Goal: Task Accomplishment & Management: Use online tool/utility

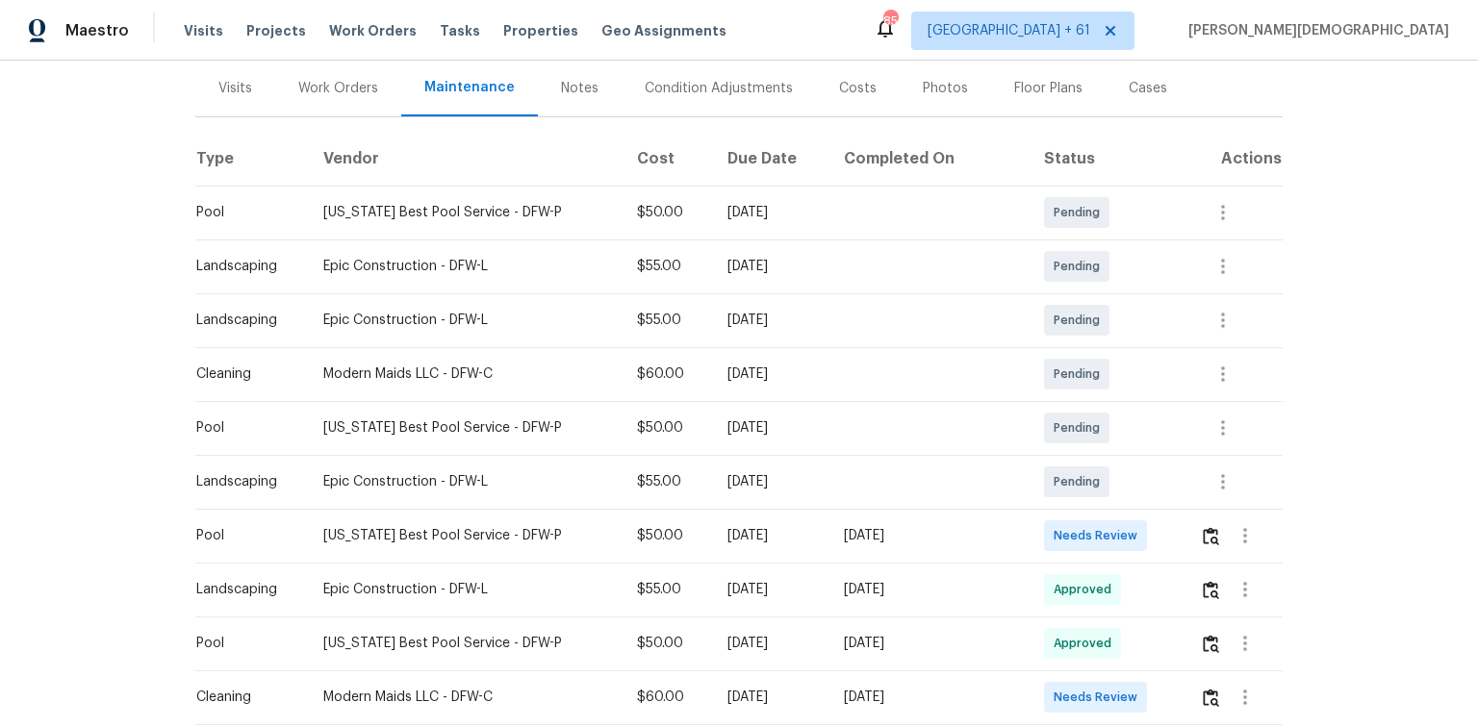
scroll to position [308, 0]
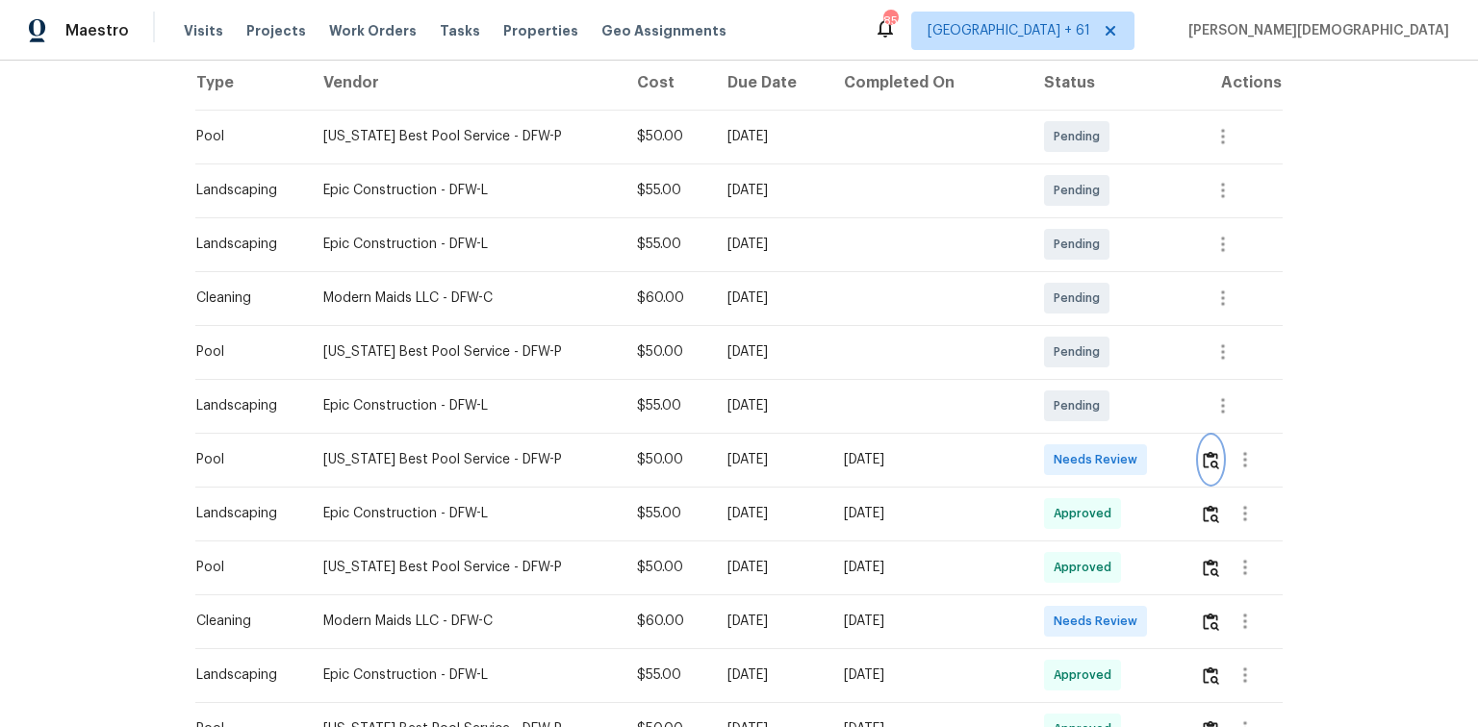
click at [1051, 439] on button "button" at bounding box center [1211, 460] width 22 height 46
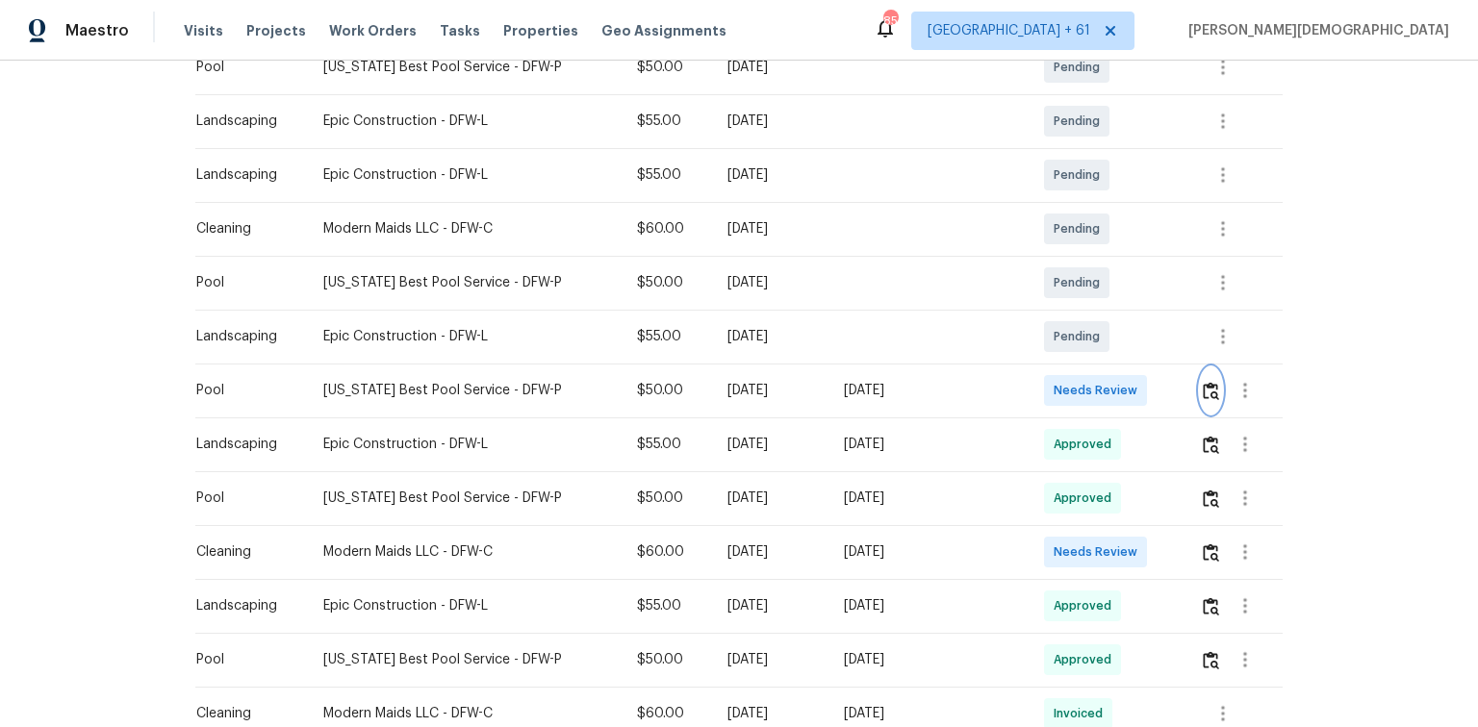
scroll to position [462, 0]
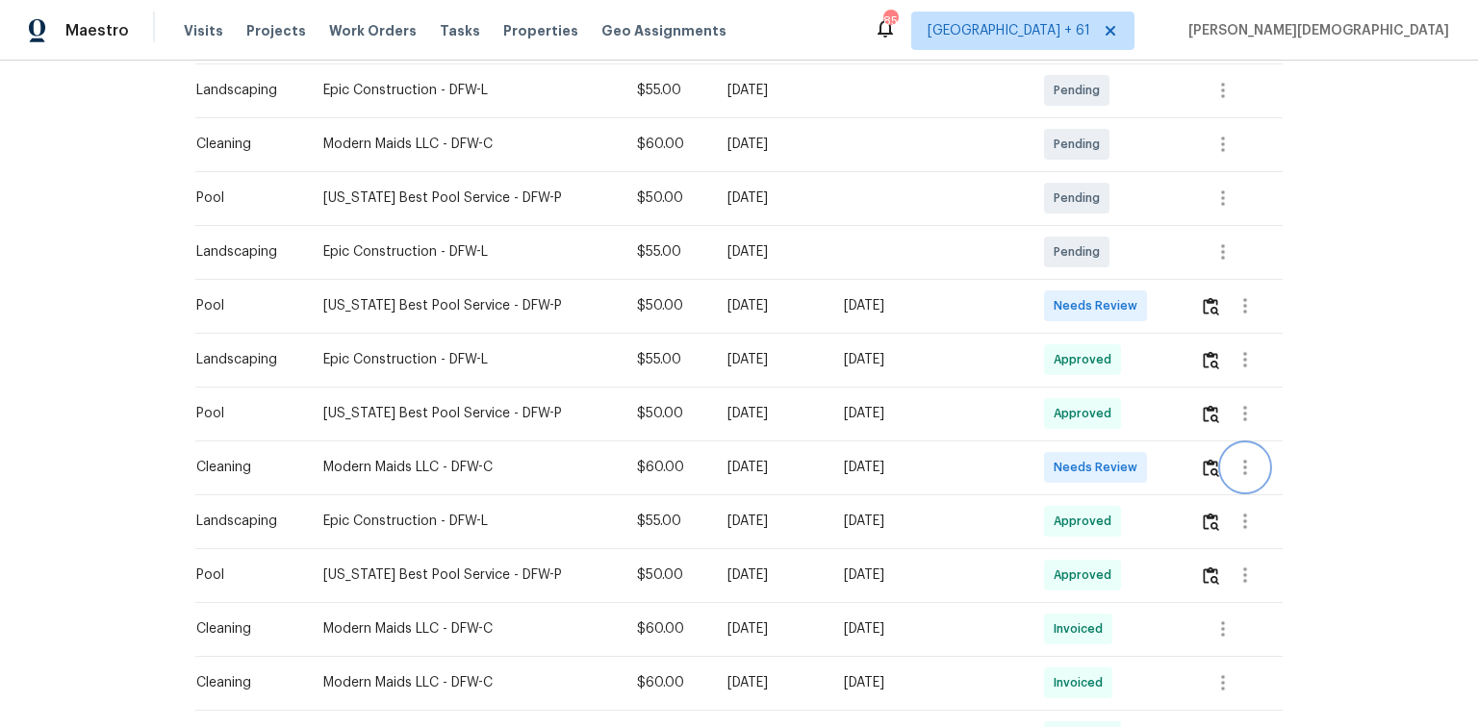
click at [1051, 462] on button "button" at bounding box center [1245, 468] width 46 height 46
click at [1051, 468] on div at bounding box center [739, 363] width 1478 height 727
click at [1051, 468] on button "button" at bounding box center [1211, 468] width 22 height 46
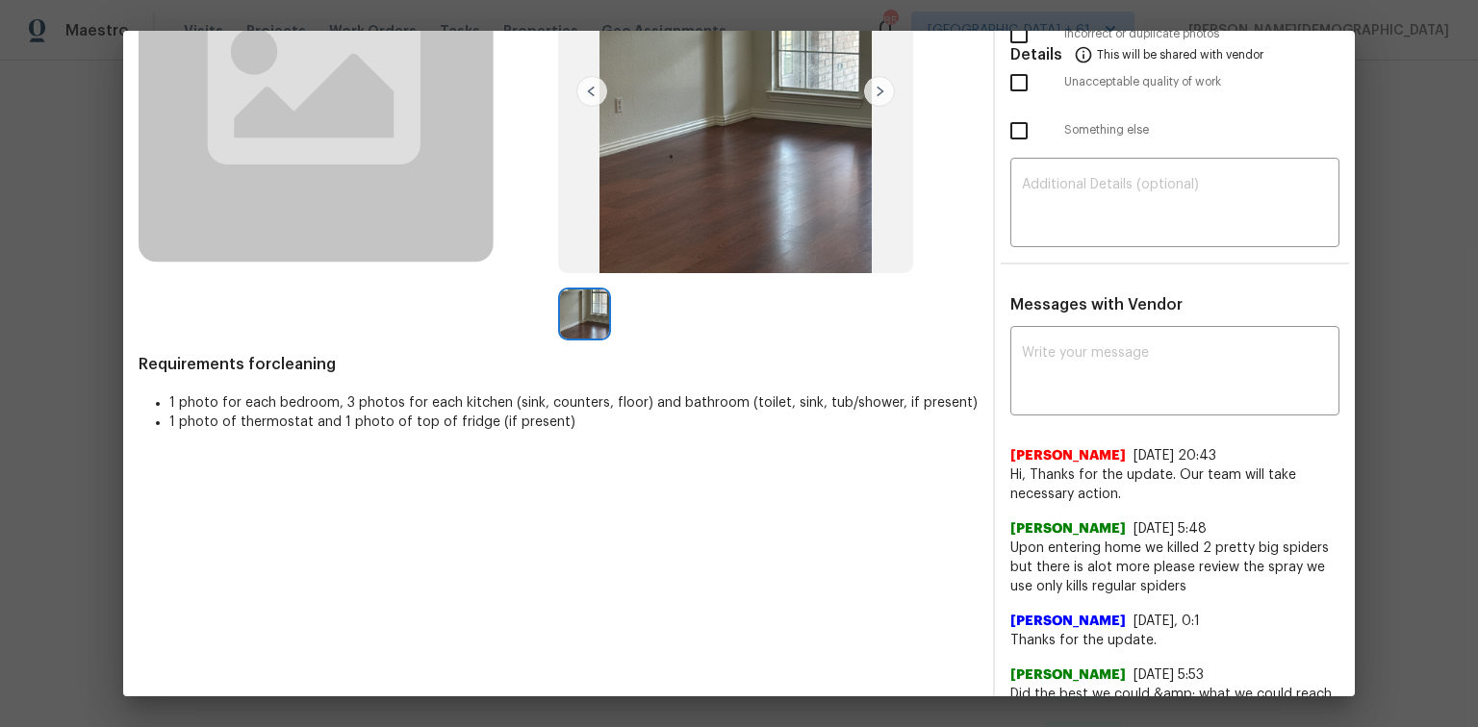
scroll to position [231, 0]
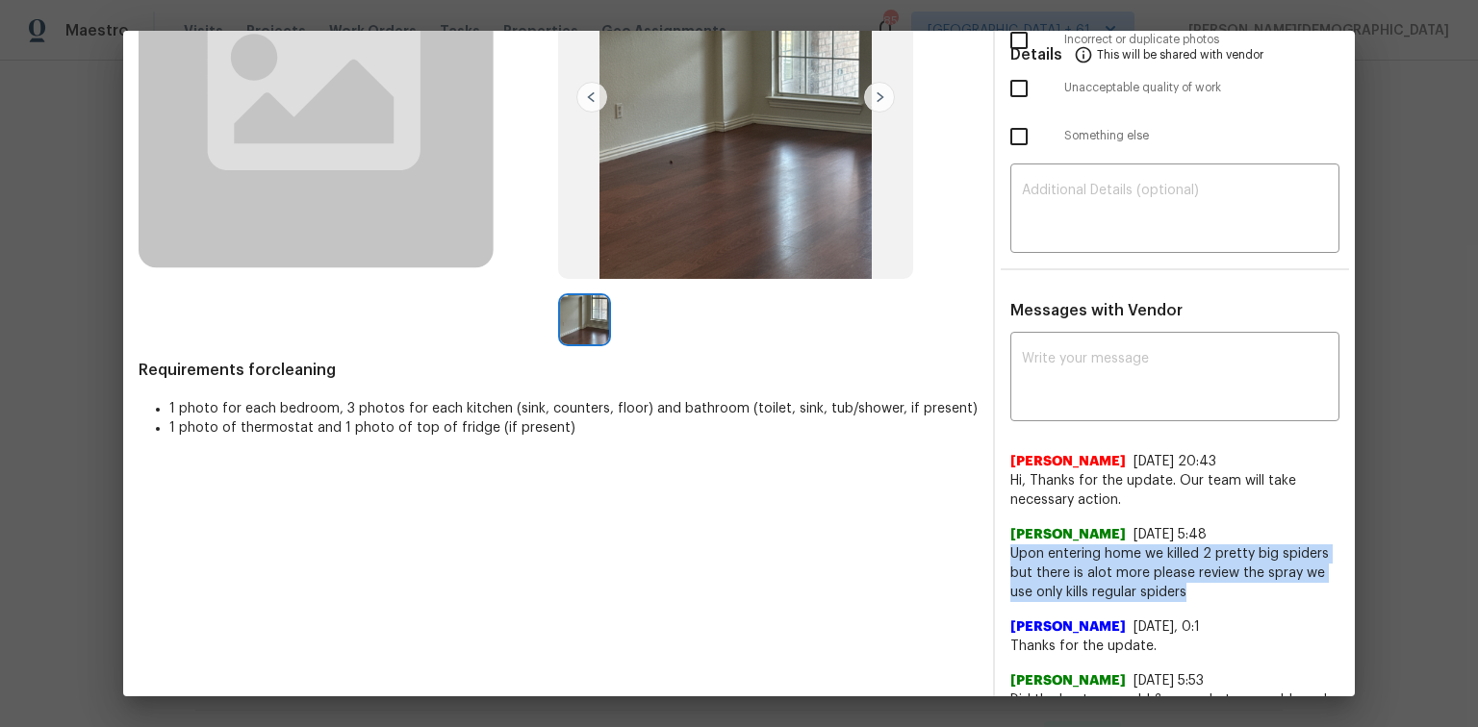
drag, startPoint x: 1182, startPoint y: 568, endPoint x: 1000, endPoint y: 534, distance: 185.0
click at [1000, 486] on div "x ​ Nirosha Banu 8/18/25, 20:43 Hi, Thanks for the update. Our team will take n…" at bounding box center [1175, 683] width 360 height 693
copy span "Upon entering home we killed 2 pretty big spiders but there is alot more please…"
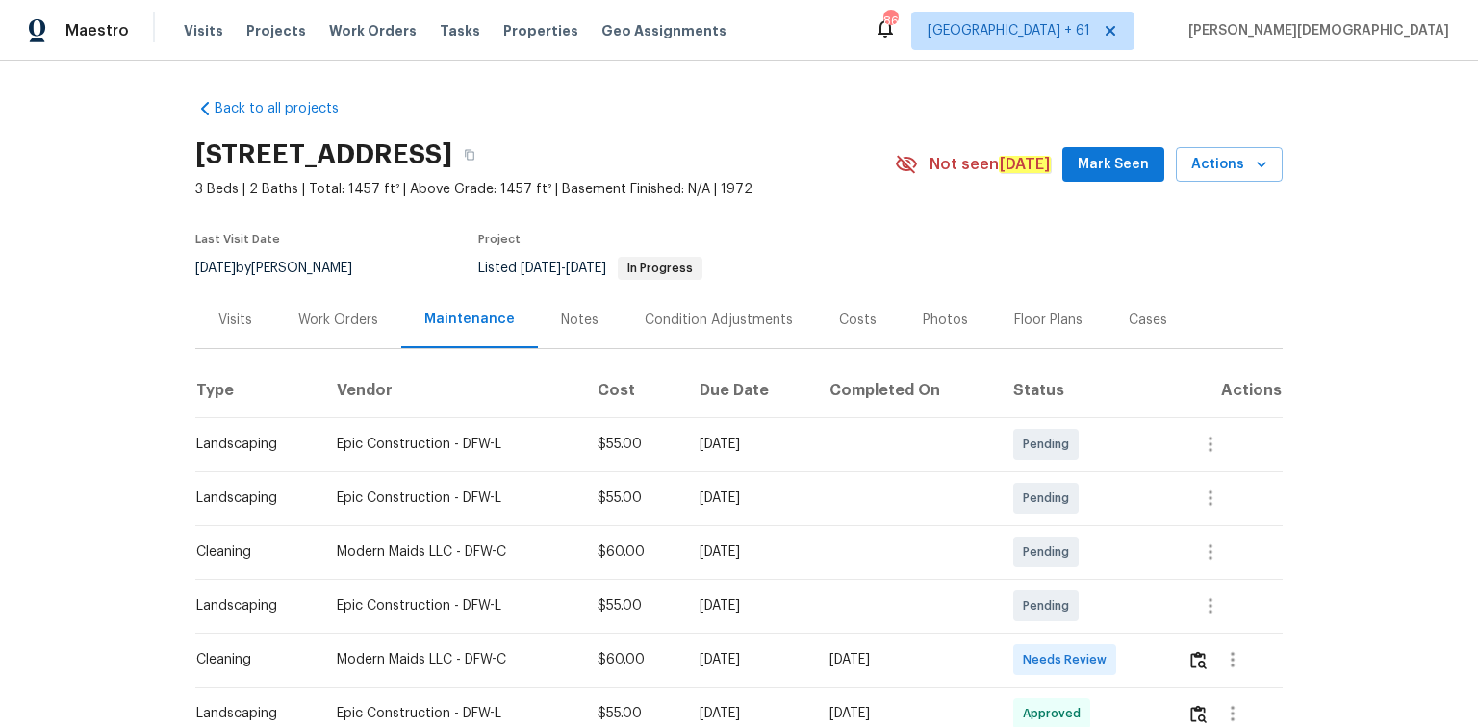
scroll to position [231, 0]
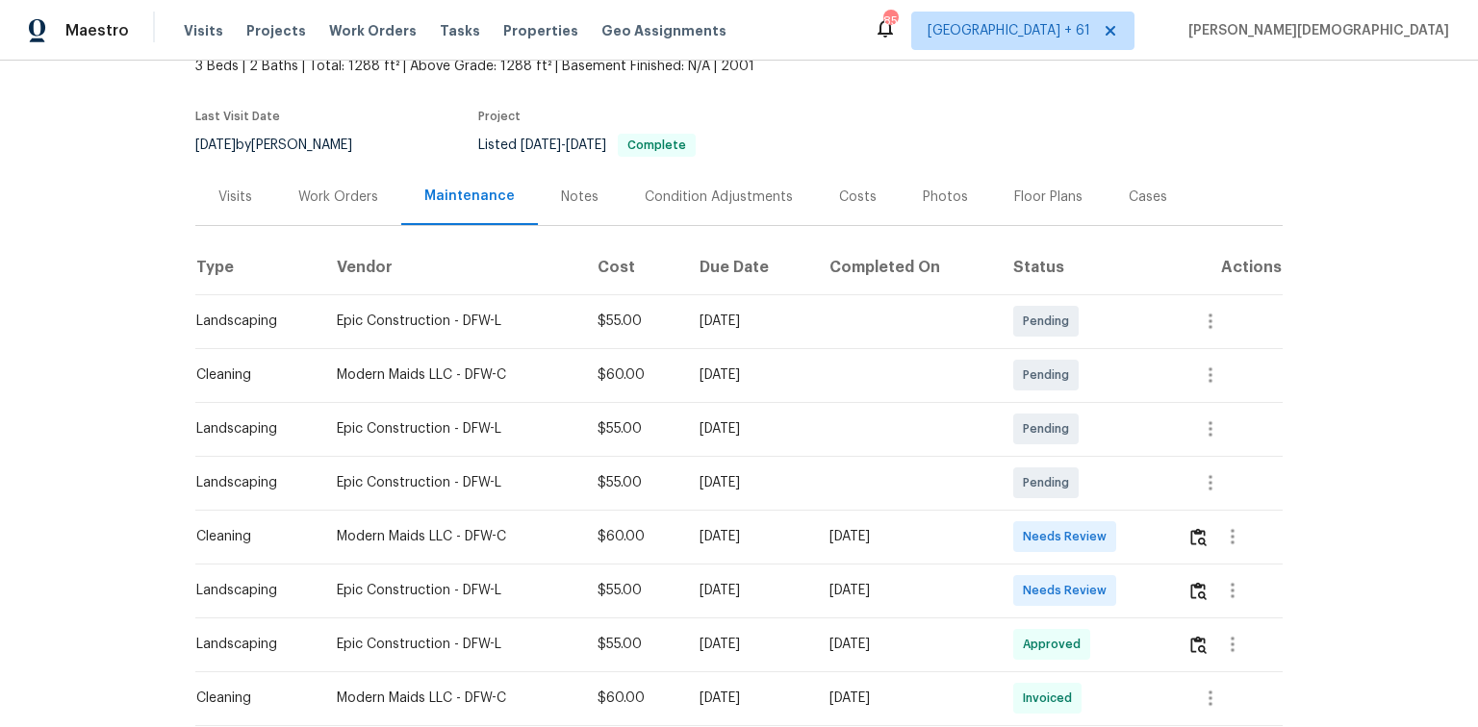
scroll to position [231, 0]
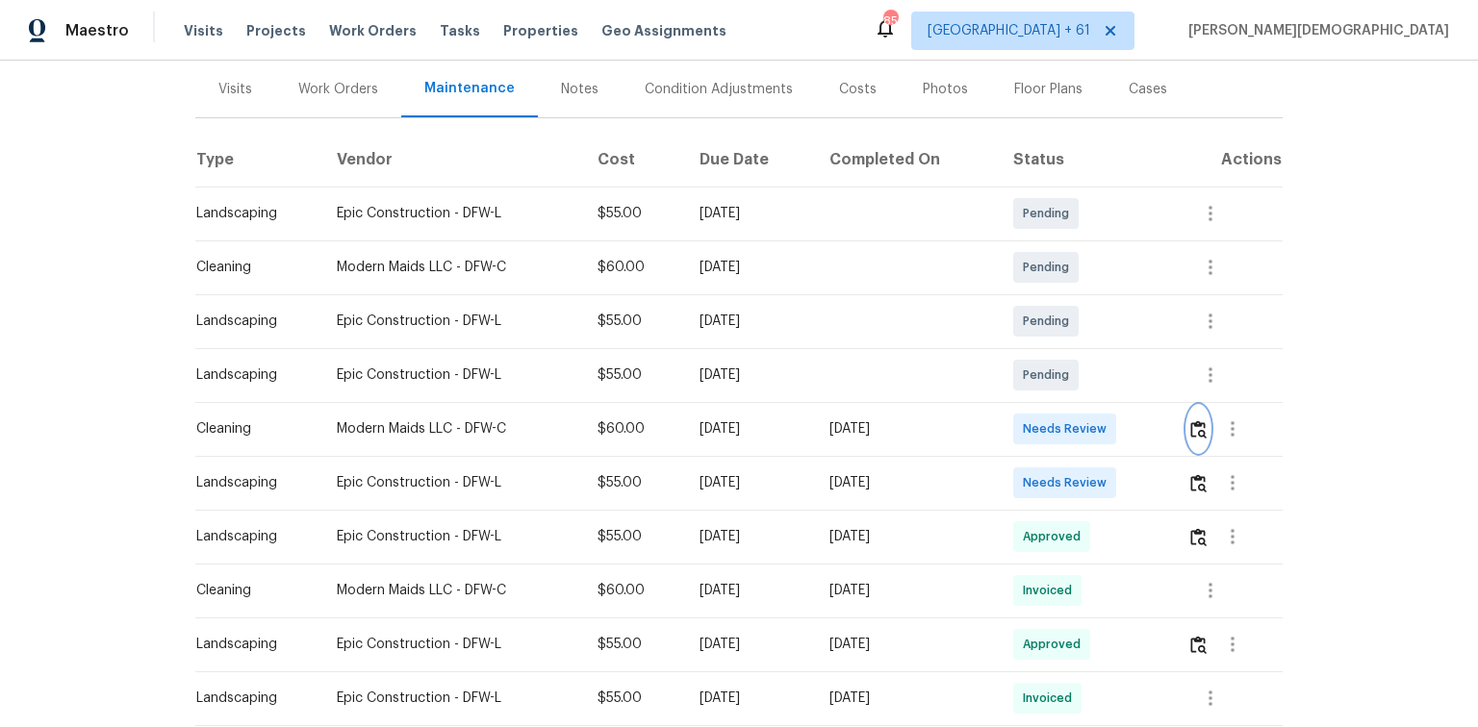
click at [1051, 424] on img "button" at bounding box center [1198, 430] width 16 height 18
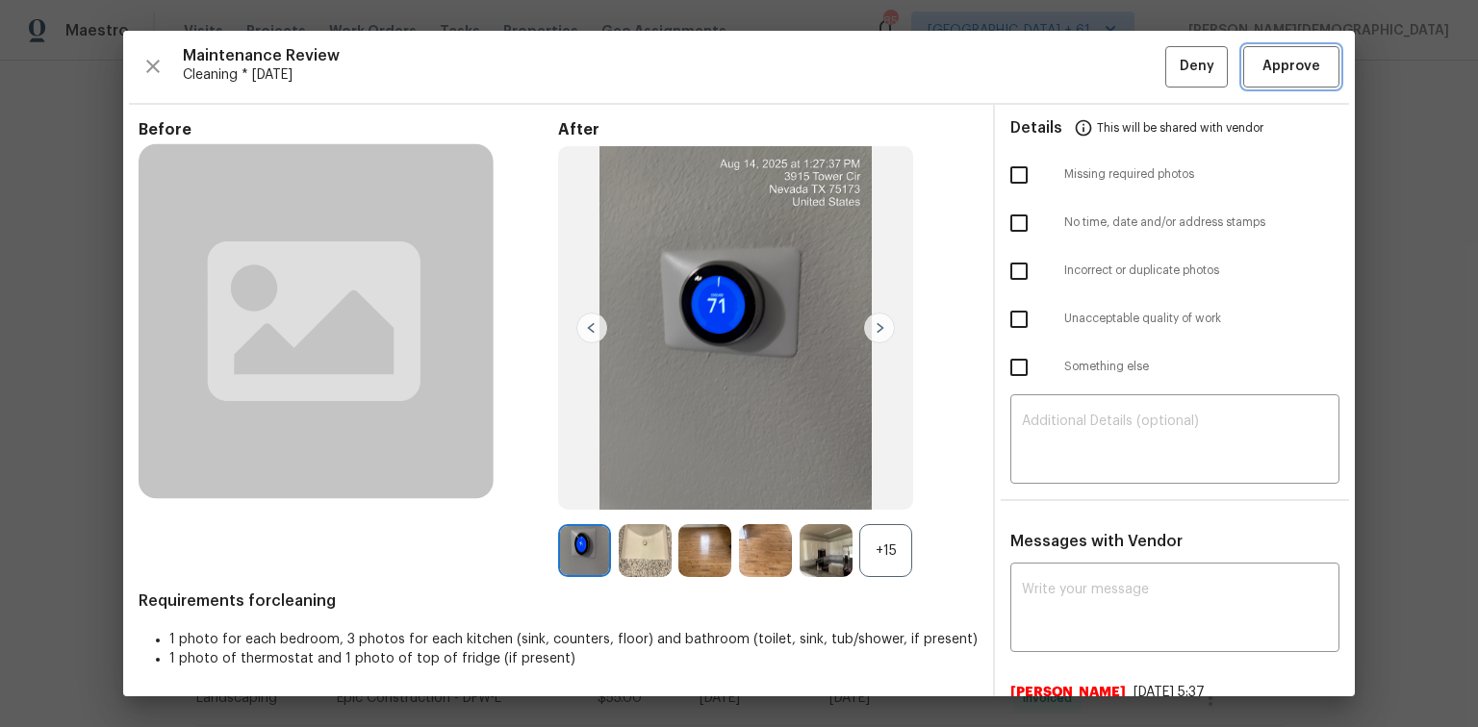
click at [1051, 65] on span "Approve" at bounding box center [1291, 67] width 58 height 24
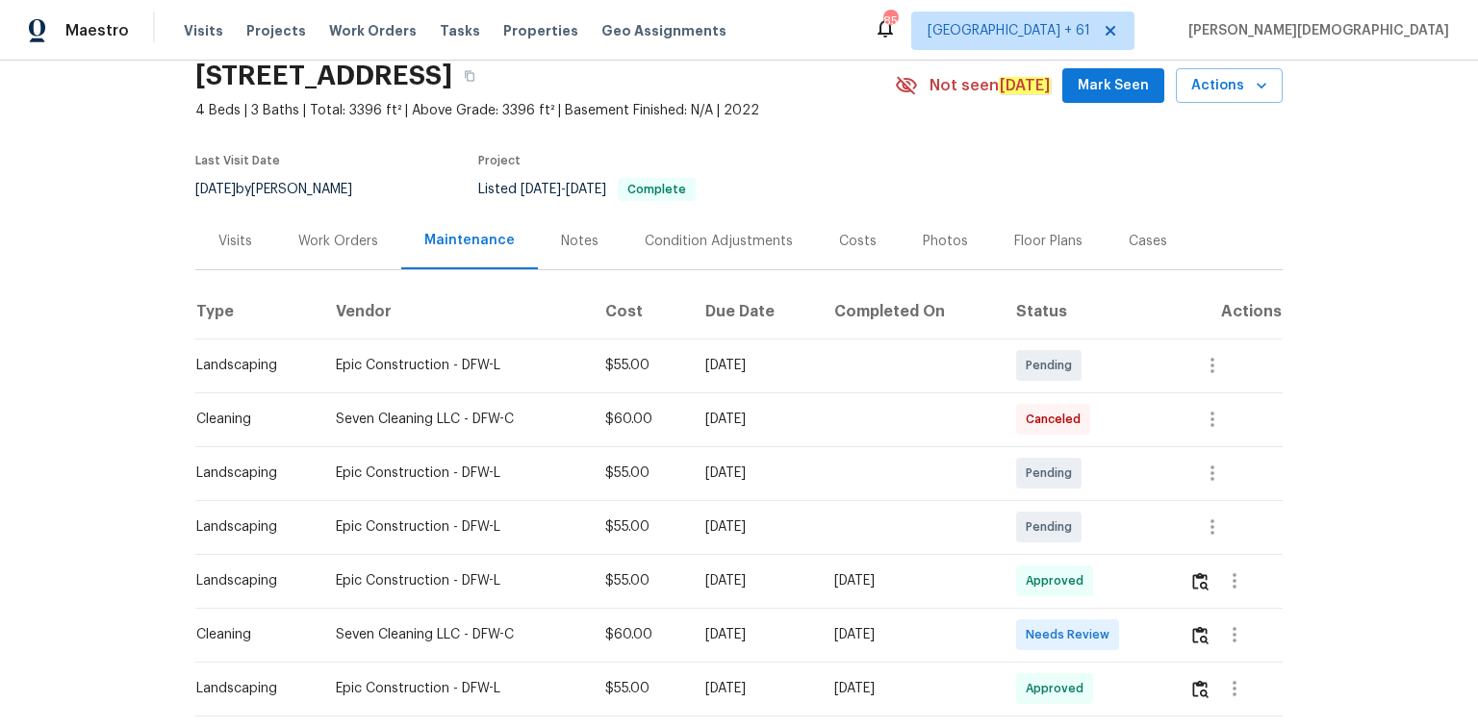
scroll to position [154, 0]
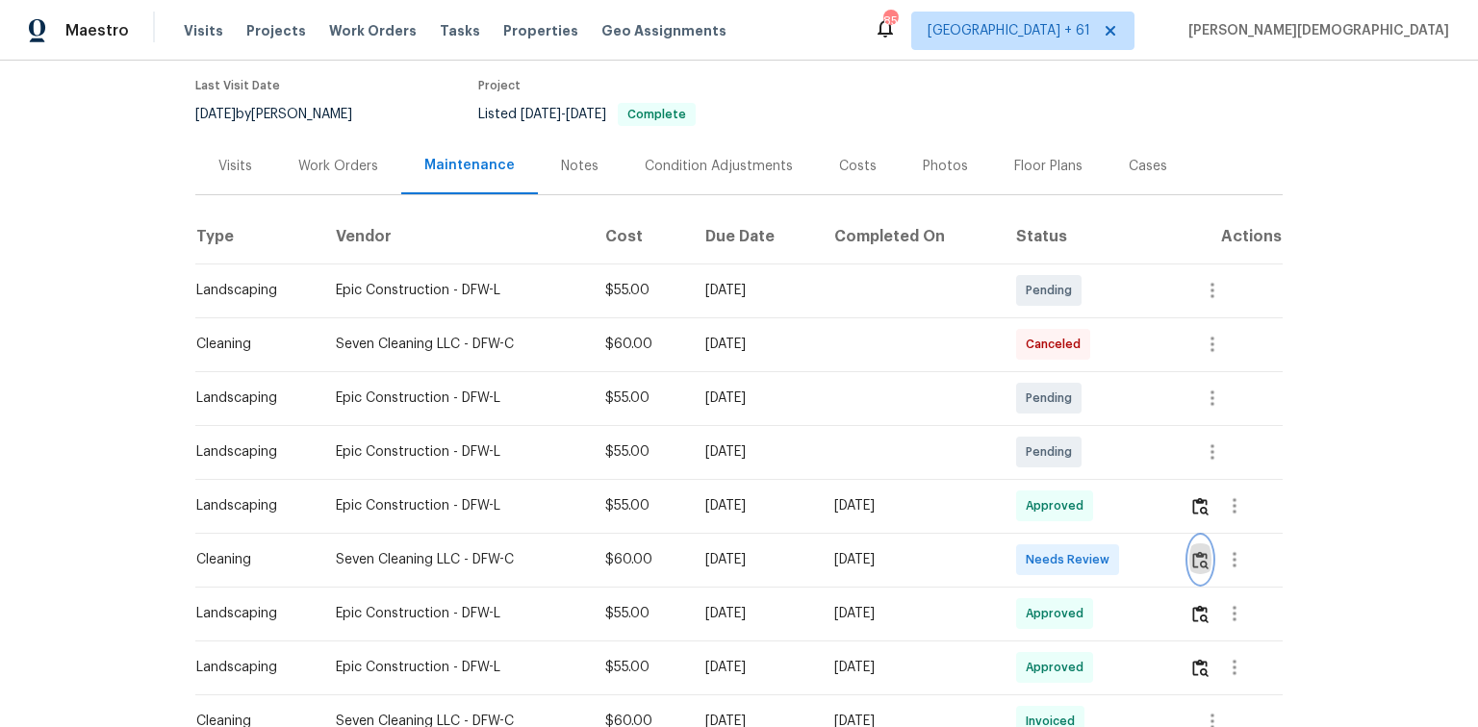
click at [1051, 486] on img "button" at bounding box center [1200, 560] width 16 height 18
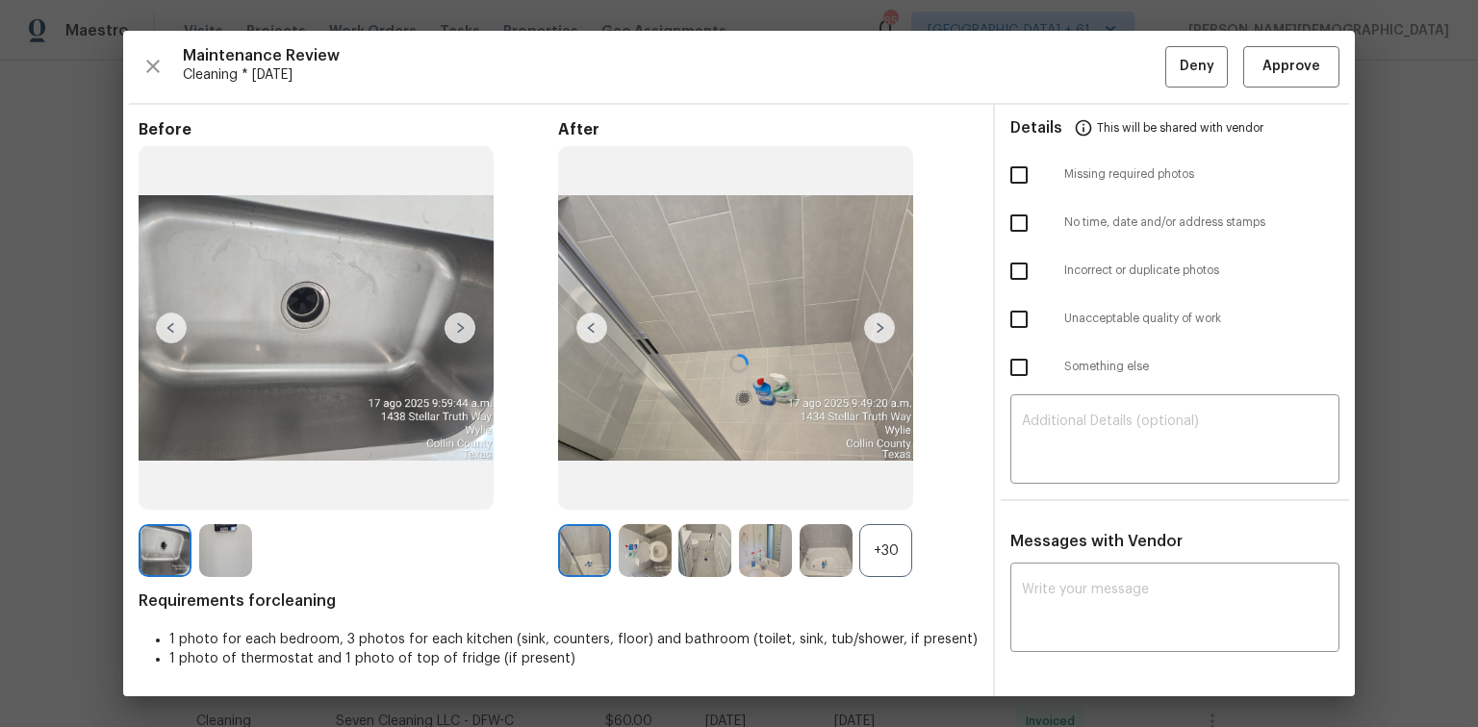
click at [1051, 63] on div at bounding box center [739, 364] width 1232 height 666
click at [1051, 85] on button "Approve" at bounding box center [1291, 66] width 96 height 41
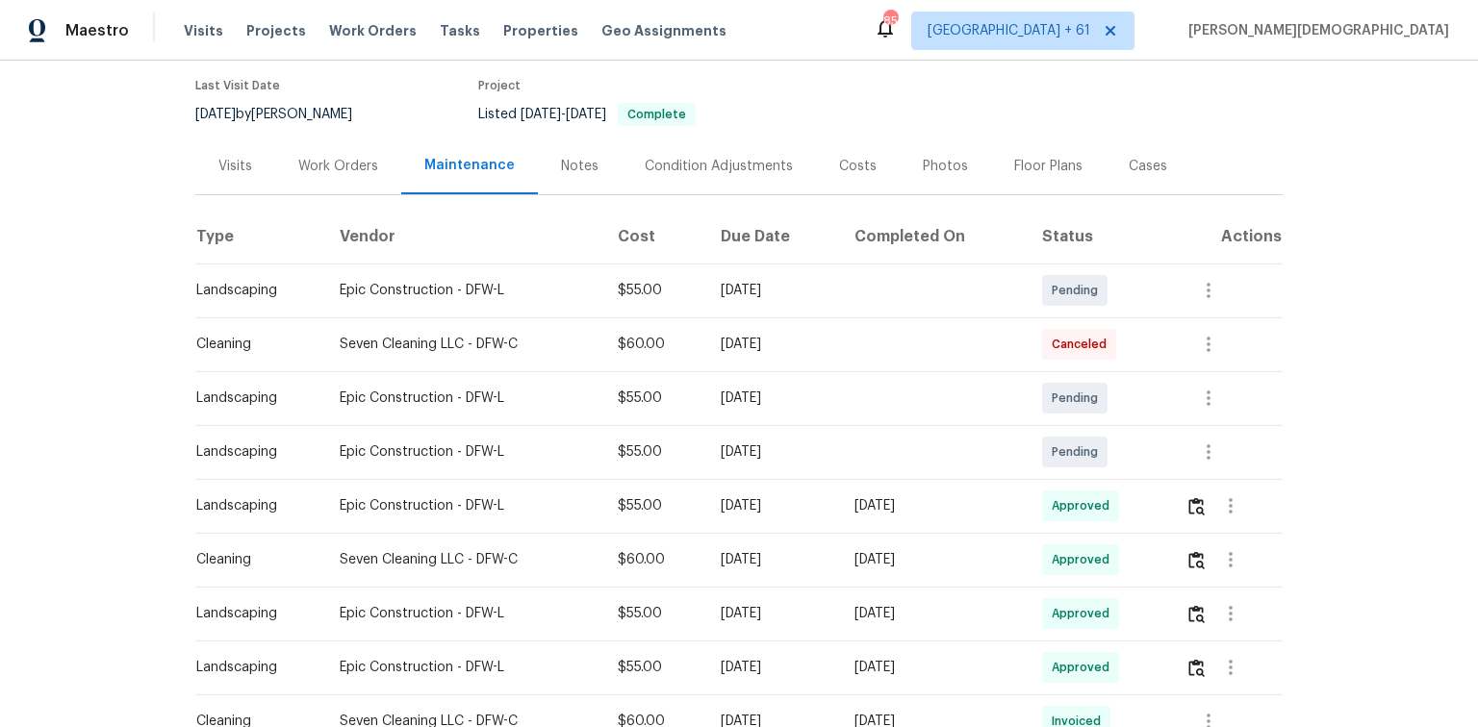
click at [1051, 427] on div "Back to all projects 1434 Stellar Truth Way, Wylie, TX 75098 4 Beds | 3 Baths |…" at bounding box center [739, 394] width 1478 height 667
click at [1051, 425] on div "Back to all projects 1434 Stellar Truth Way, Wylie, TX 75098 4 Beds | 3 Baths |…" at bounding box center [739, 394] width 1478 height 667
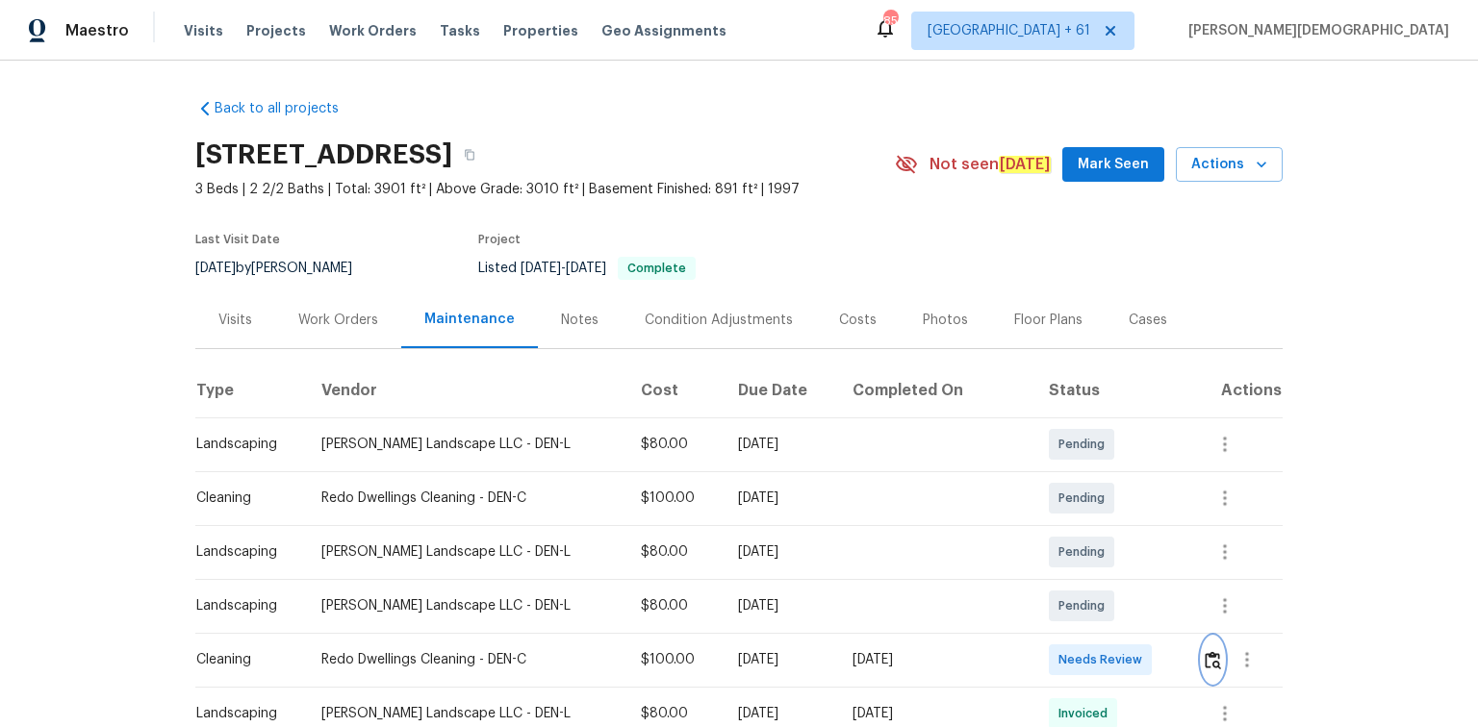
click at [1205, 654] on img "button" at bounding box center [1213, 660] width 16 height 18
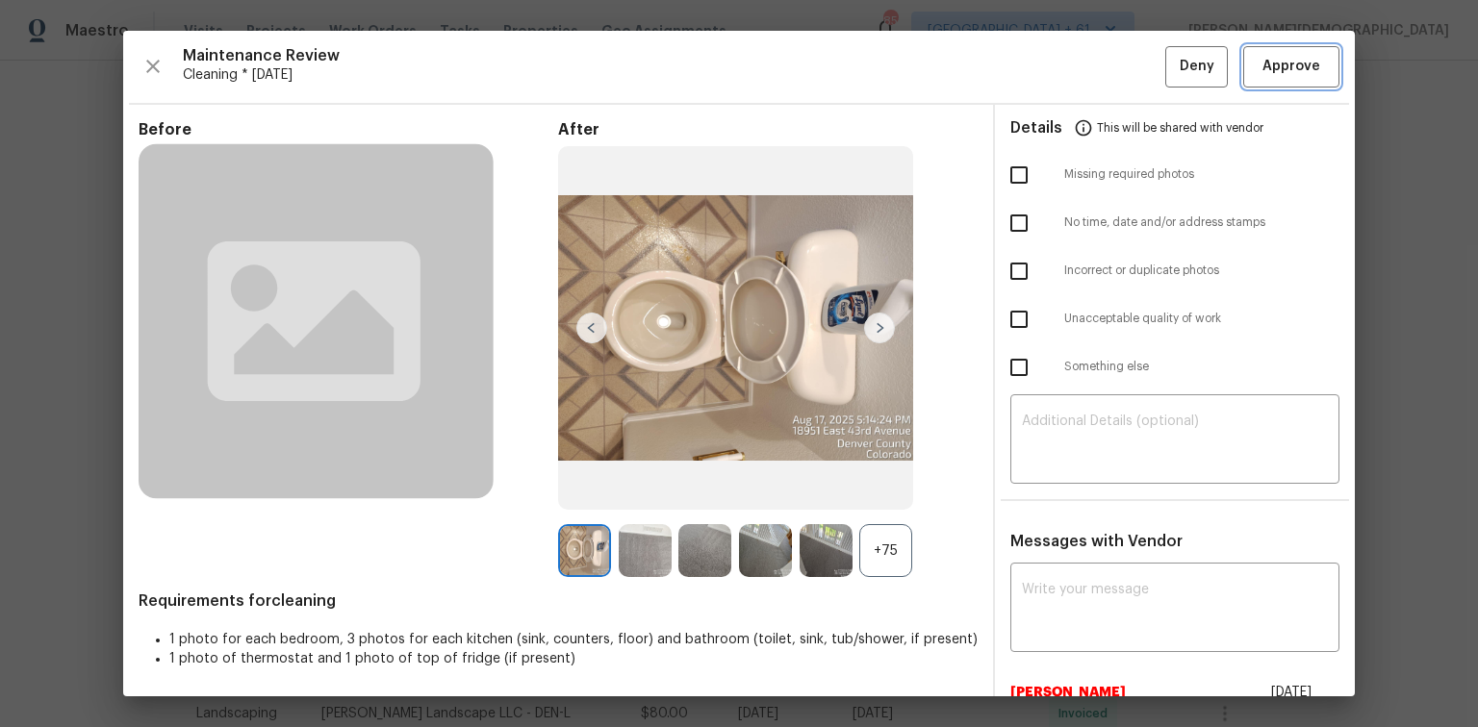
click at [1283, 69] on span "Approve" at bounding box center [1291, 67] width 58 height 24
